Goal: Transaction & Acquisition: Purchase product/service

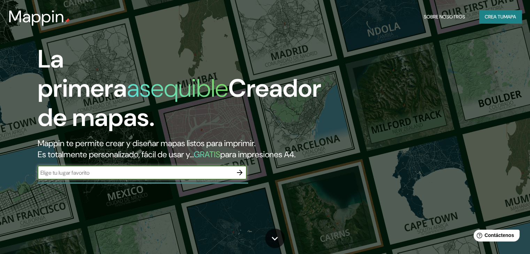
click at [223, 177] on input "text" at bounding box center [135, 173] width 195 height 8
type input "san [PERSON_NAME] misiones"
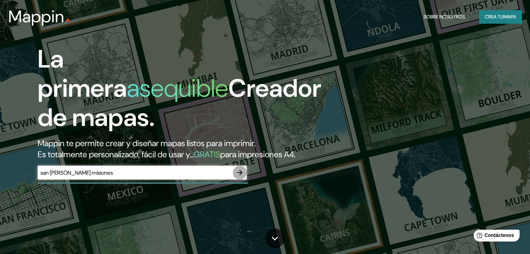
click at [241, 177] on icon "button" at bounding box center [239, 173] width 8 height 8
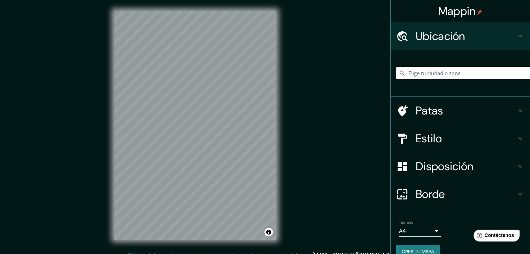
click at [473, 76] on input "Elige tu ciudad o zona" at bounding box center [463, 73] width 134 height 13
click at [464, 76] on input "Elige tu ciudad o zona" at bounding box center [463, 73] width 134 height 13
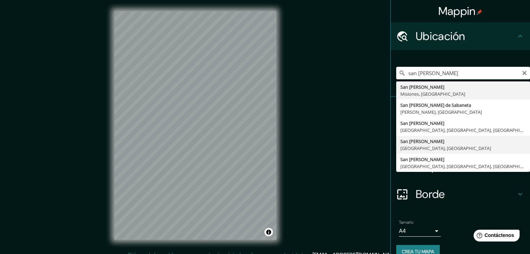
type input "[GEOGRAPHIC_DATA][PERSON_NAME], [GEOGRAPHIC_DATA], [GEOGRAPHIC_DATA]"
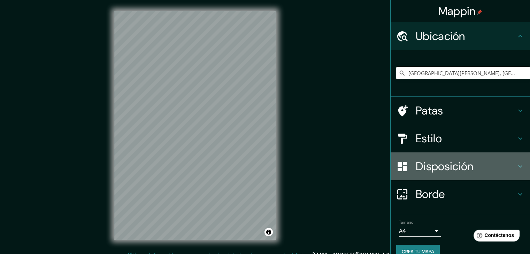
click at [447, 171] on font "Disposición" at bounding box center [443, 166] width 57 height 15
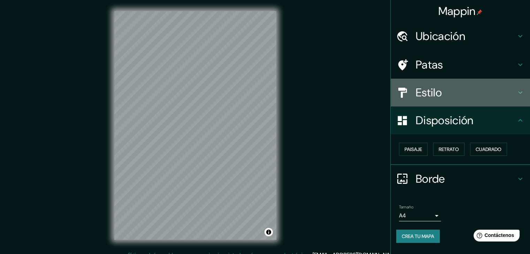
click at [460, 106] on div "Estilo" at bounding box center [459, 93] width 139 height 28
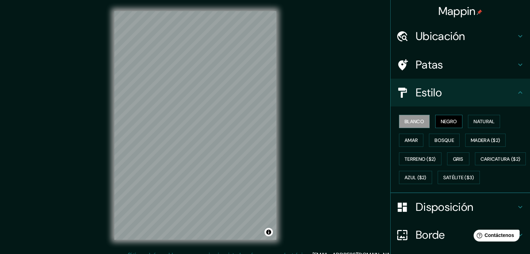
click at [451, 119] on font "Negro" at bounding box center [448, 121] width 16 height 6
click at [475, 120] on font "Natural" at bounding box center [483, 121] width 21 height 6
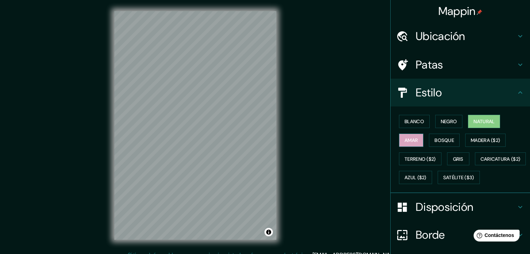
click at [408, 140] on font "Amar" at bounding box center [410, 140] width 13 height 6
click at [447, 142] on font "Bosque" at bounding box center [443, 140] width 19 height 6
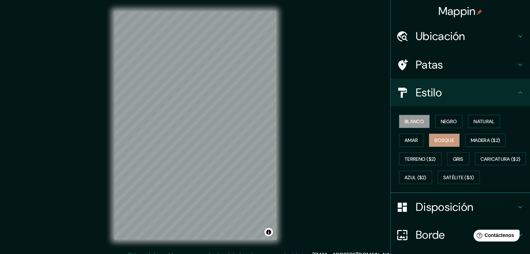
click at [414, 119] on font "Blanco" at bounding box center [413, 121] width 19 height 6
click at [440, 120] on font "Negro" at bounding box center [448, 121] width 16 height 6
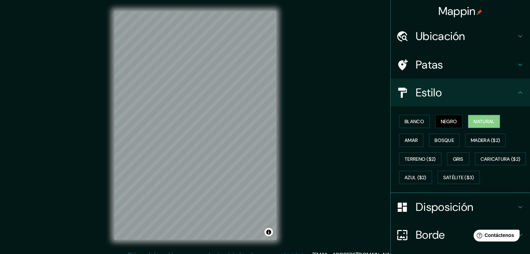
click at [468, 122] on button "Natural" at bounding box center [484, 121] width 32 height 13
click at [409, 127] on button "Blanco" at bounding box center [414, 121] width 31 height 13
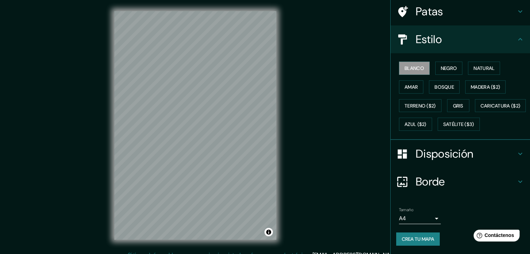
scroll to position [70, 0]
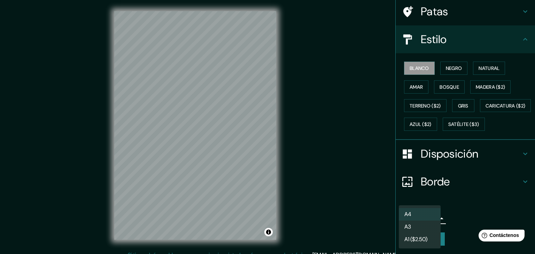
click at [432, 217] on body "Mappin Ubicación [GEOGRAPHIC_DATA][PERSON_NAME], [GEOGRAPHIC_DATA], [GEOGRAPHIC…" at bounding box center [267, 127] width 535 height 254
click at [432, 224] on li "A3" at bounding box center [420, 227] width 42 height 13
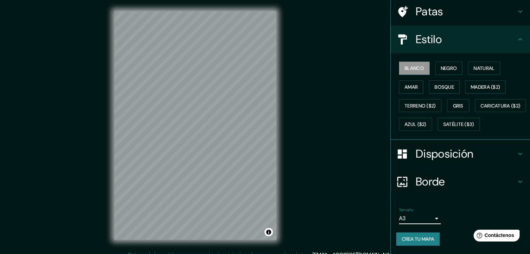
click at [429, 235] on font "Crea tu mapa" at bounding box center [417, 239] width 32 height 9
click at [426, 238] on font "Crea tu mapa" at bounding box center [417, 239] width 32 height 6
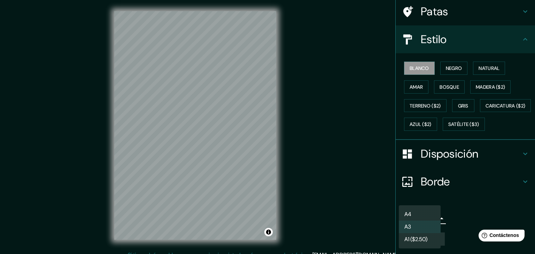
click at [428, 218] on body "Mappin Ubicación [GEOGRAPHIC_DATA][PERSON_NAME], [GEOGRAPHIC_DATA], [GEOGRAPHIC…" at bounding box center [267, 127] width 535 height 254
click at [429, 216] on li "A4" at bounding box center [420, 214] width 42 height 13
type input "single"
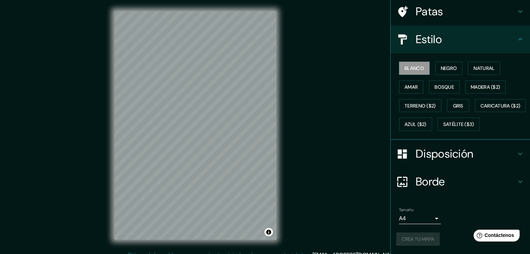
click at [430, 235] on div "Crea tu mapa" at bounding box center [460, 239] width 128 height 13
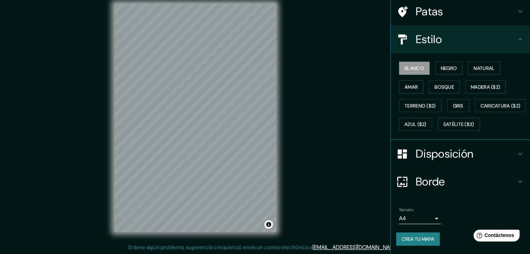
scroll to position [8, 0]
click at [415, 241] on font "Crea tu mapa" at bounding box center [417, 239] width 32 height 6
click at [425, 219] on body "Mappin Ubicación [GEOGRAPHIC_DATA][PERSON_NAME], [GEOGRAPHIC_DATA], [GEOGRAPHIC…" at bounding box center [265, 119] width 530 height 254
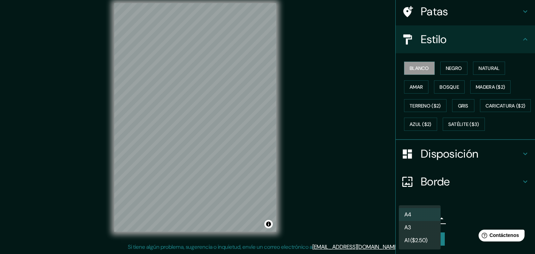
click at [425, 216] on li "A4" at bounding box center [420, 214] width 42 height 13
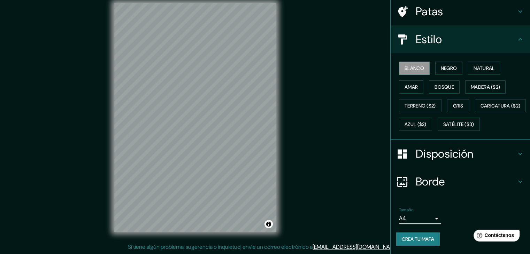
click at [502, 181] on h4 "Borde" at bounding box center [465, 182] width 100 height 14
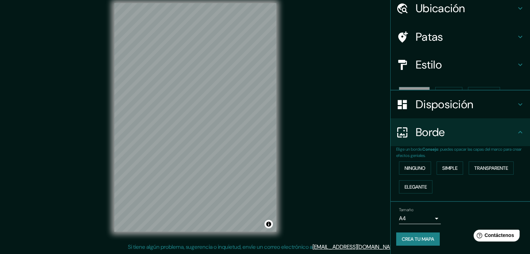
scroll to position [16, 0]
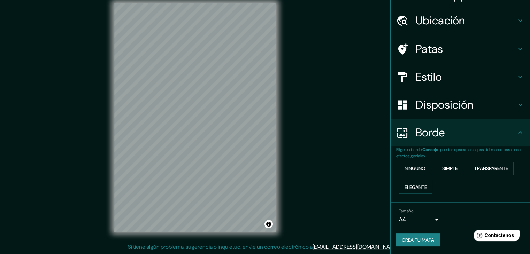
click at [502, 100] on h4 "Disposición" at bounding box center [465, 105] width 100 height 14
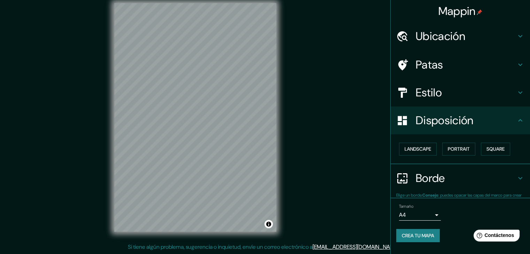
scroll to position [0, 0]
click at [421, 150] on font "Paisaje" at bounding box center [412, 149] width 17 height 6
